Goal: Find specific page/section: Find specific page/section

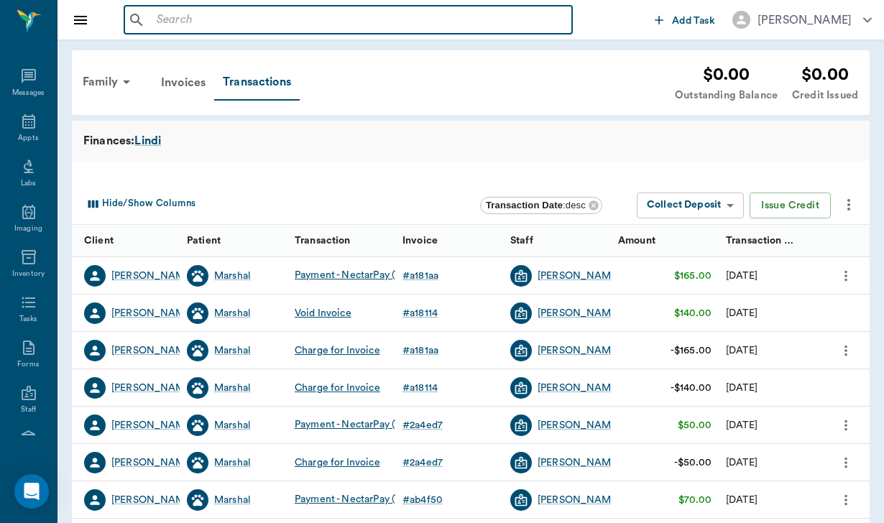
click at [207, 16] on input "text" at bounding box center [359, 20] width 416 height 20
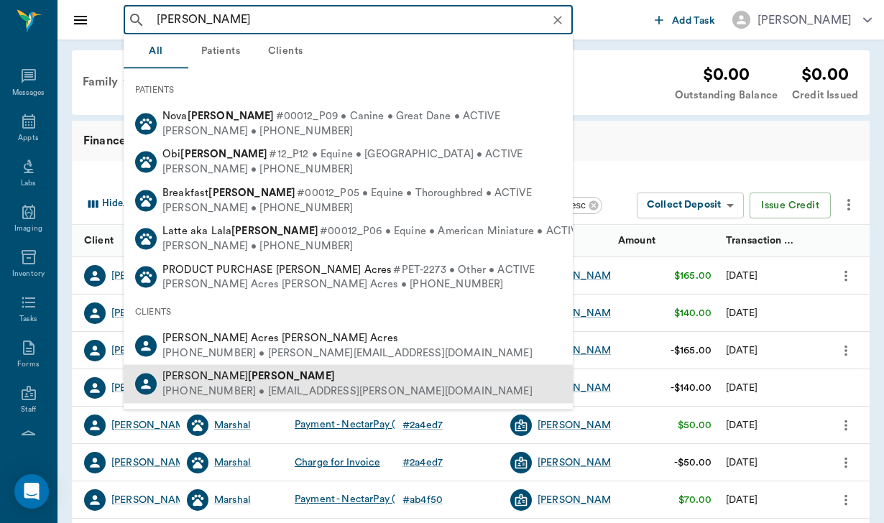
click at [194, 371] on span "Courtney Smyly" at bounding box center [248, 376] width 173 height 11
type input "smyly"
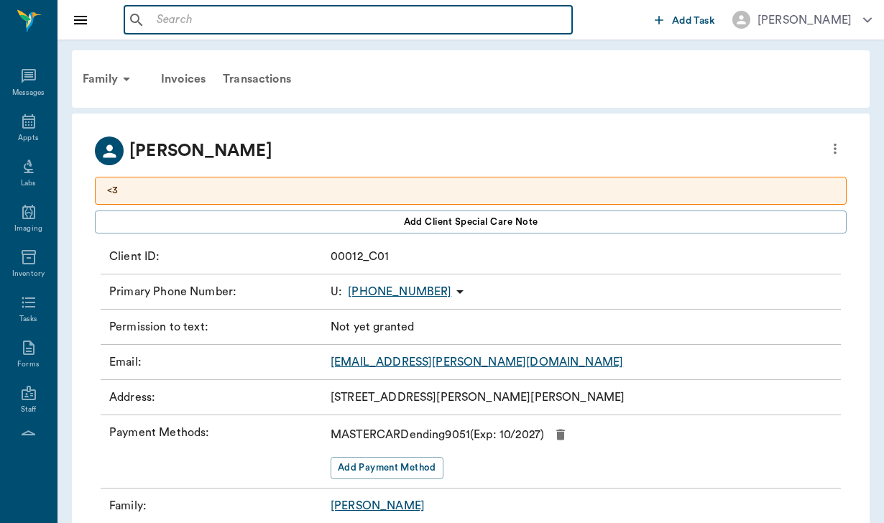
click at [148, 17] on div "​" at bounding box center [348, 20] width 449 height 29
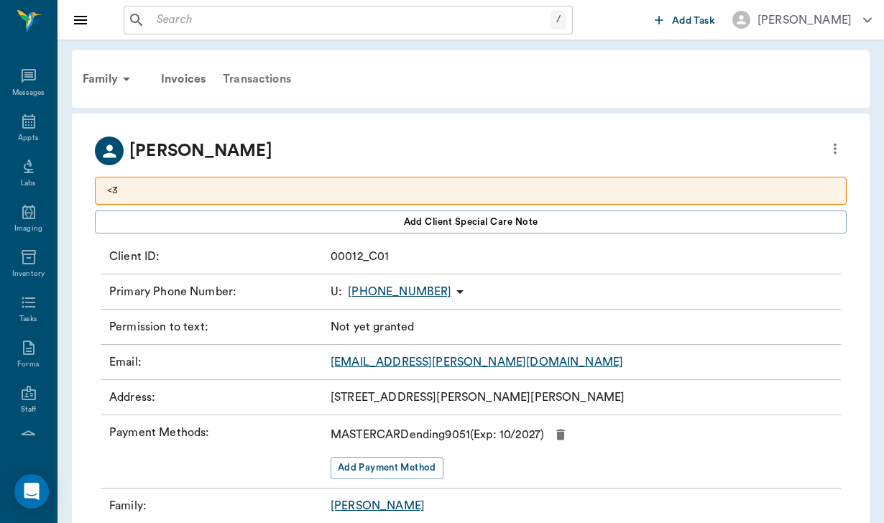
click at [256, 83] on div "Transactions" at bounding box center [257, 79] width 86 height 35
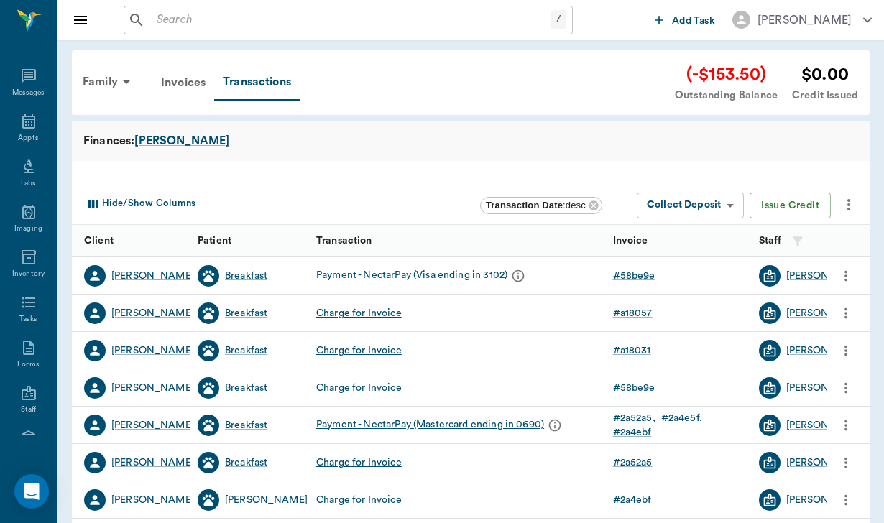
click at [657, 57] on div "Family Invoices Transactions (-$153.50) Outstanding Balance $0.00 Credit Issued" at bounding box center [471, 82] width 798 height 65
